Goal: Answer question/provide support: Ask a question

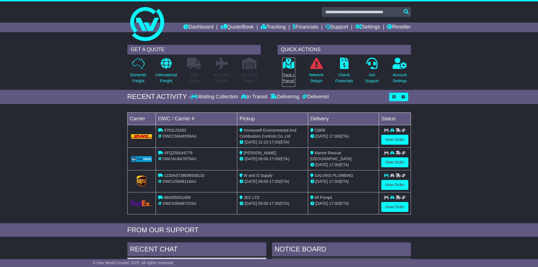
click at [288, 73] on p "Track a Parcel" at bounding box center [288, 78] width 13 height 12
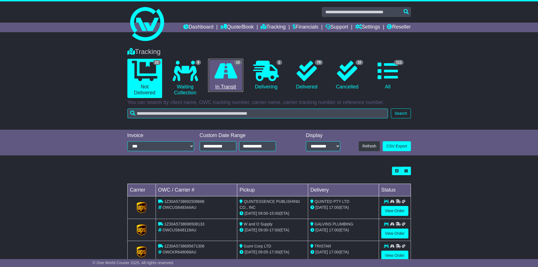
click at [220, 76] on icon at bounding box center [225, 71] width 23 height 20
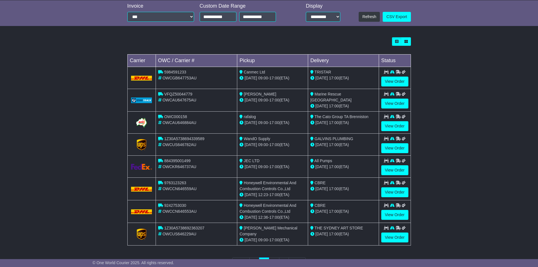
scroll to position [141, 0]
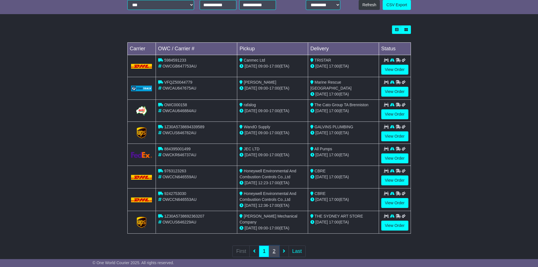
click at [275, 250] on link "2" at bounding box center [274, 251] width 10 height 12
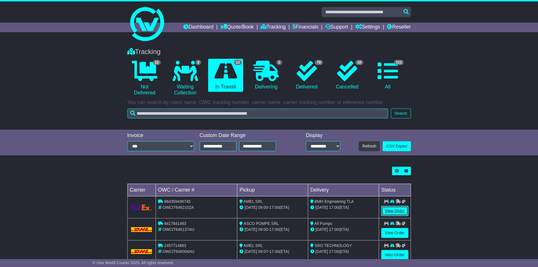
click at [399, 213] on link "View Order" at bounding box center [394, 211] width 27 height 10
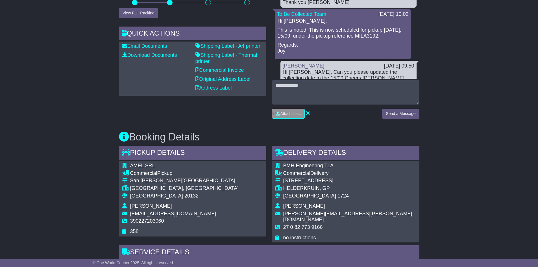
scroll to position [141, 0]
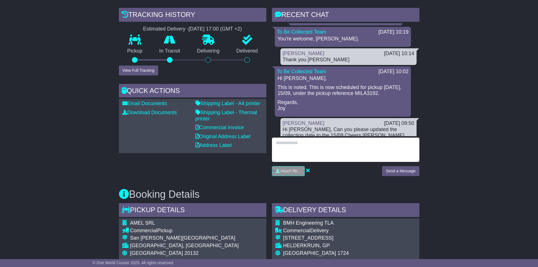
click at [299, 148] on textarea at bounding box center [345, 149] width 147 height 24
type textarea "**********"
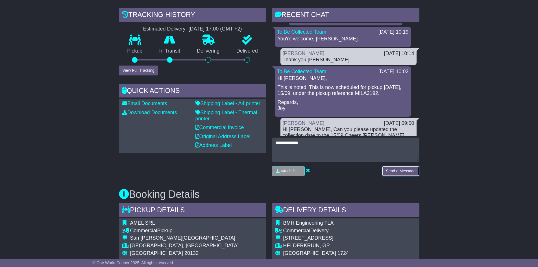
click at [406, 176] on button "Send a Message" at bounding box center [400, 171] width 37 height 10
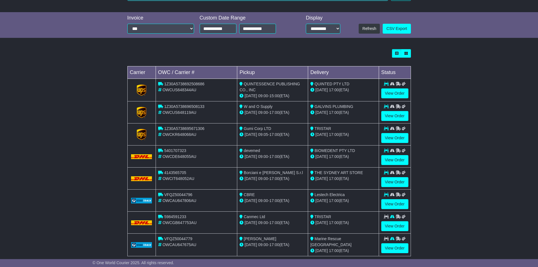
scroll to position [151, 0]
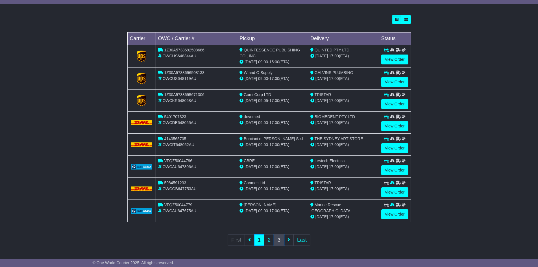
click at [280, 238] on link "3" at bounding box center [279, 240] width 10 height 12
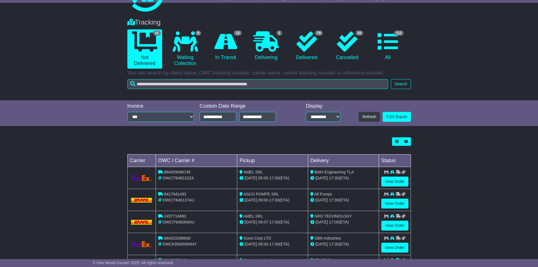
scroll to position [56, 0]
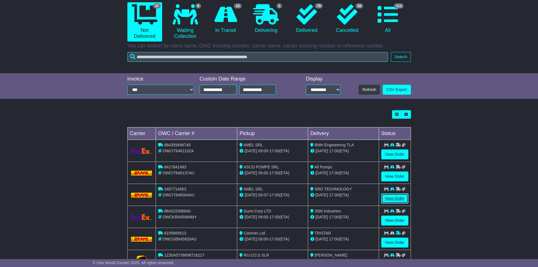
click at [399, 196] on link "View Order" at bounding box center [394, 198] width 27 height 10
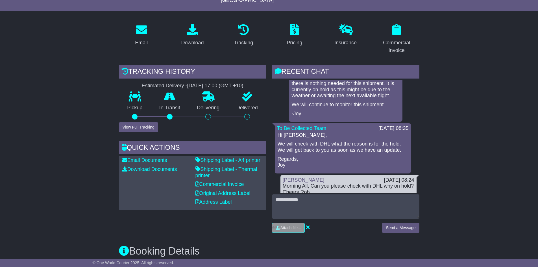
scroll to position [198, 0]
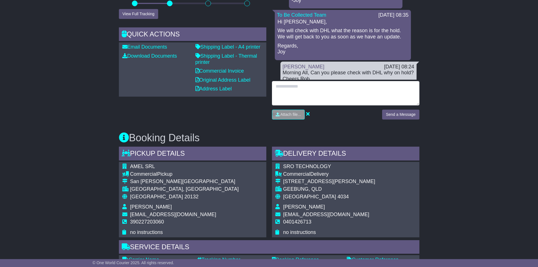
click at [308, 83] on textarea at bounding box center [345, 93] width 147 height 24
type textarea "**********"
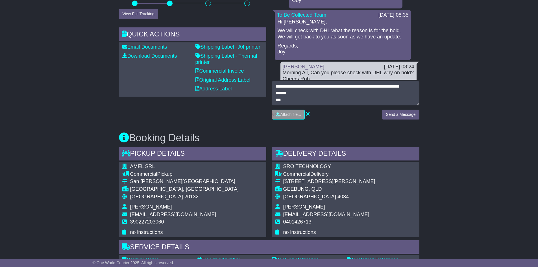
click at [410, 113] on div "Send a Message" at bounding box center [400, 117] width 43 height 14
click at [410, 110] on button "Send a Message" at bounding box center [400, 115] width 37 height 10
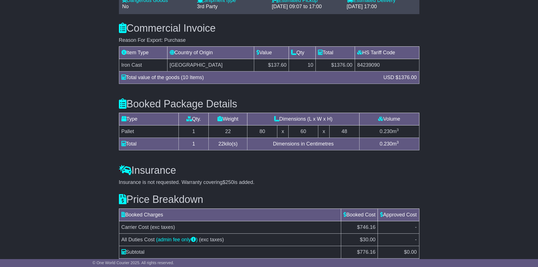
scroll to position [382, 0]
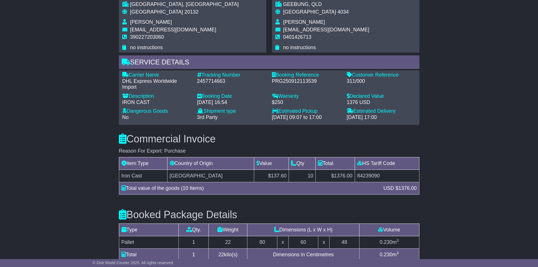
click at [213, 80] on div "Tracking Number - 2457714663" at bounding box center [231, 81] width 75 height 18
click at [211, 78] on div "2457714663" at bounding box center [231, 81] width 69 height 6
copy div "2457714663"
